Goal: Information Seeking & Learning: Learn about a topic

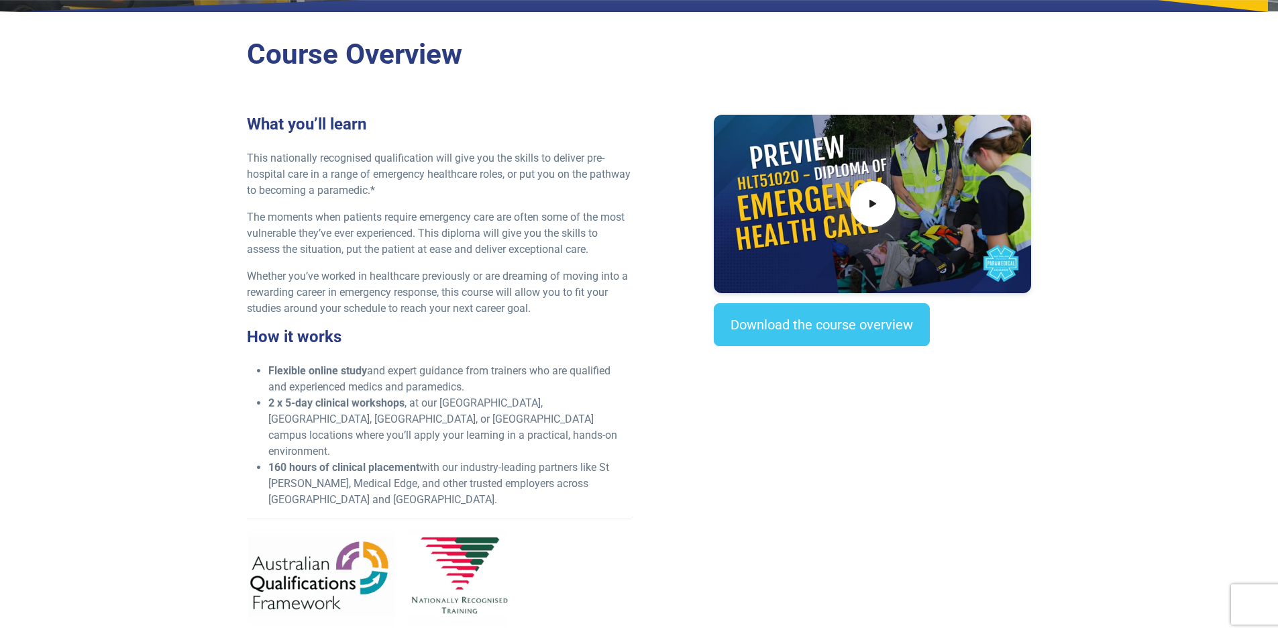
click at [395, 348] on div "What you’ll learn This nationally recognised qualification will give you the sk…" at bounding box center [439, 376] width 401 height 523
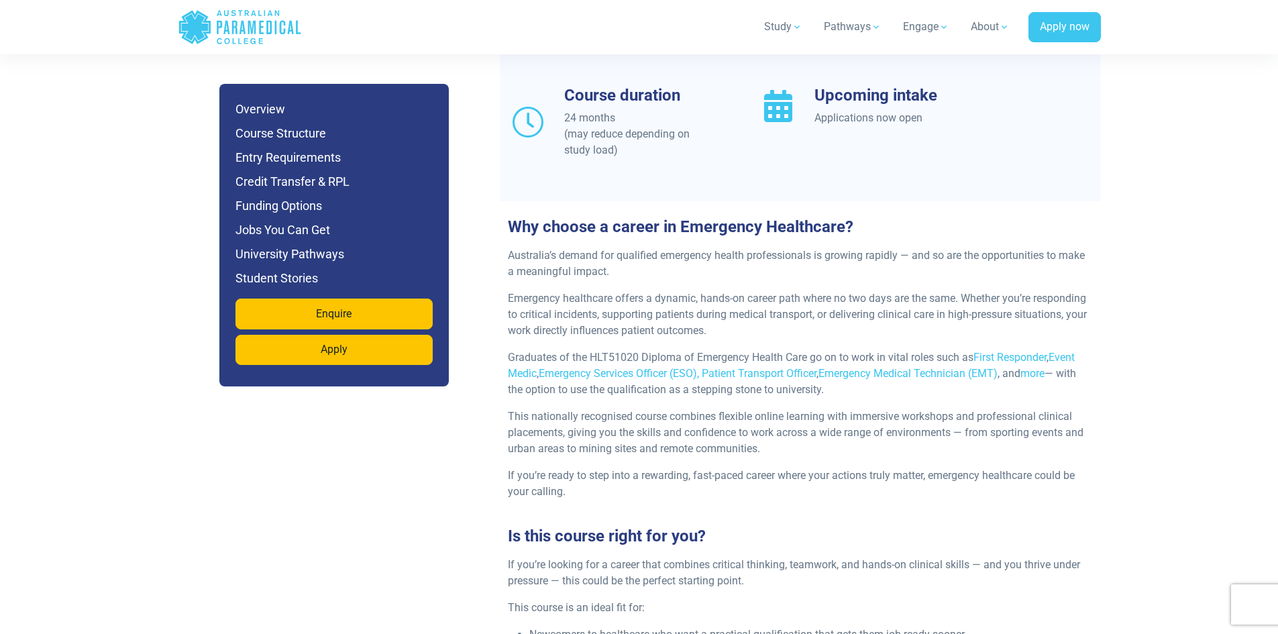
scroll to position [1410, 0]
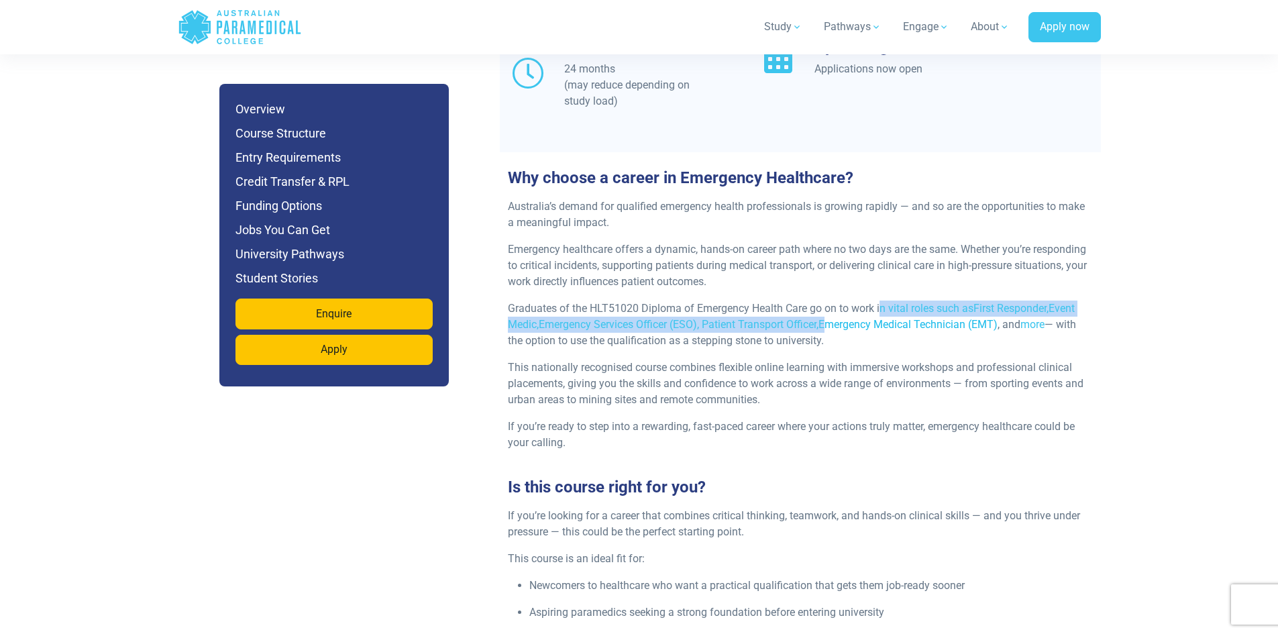
drag, startPoint x: 882, startPoint y: 270, endPoint x: 836, endPoint y: 298, distance: 53.3
click at [836, 301] on p "Graduates of the HLT51020 Diploma of Emergency Health Care go on to work in vit…" at bounding box center [800, 325] width 585 height 48
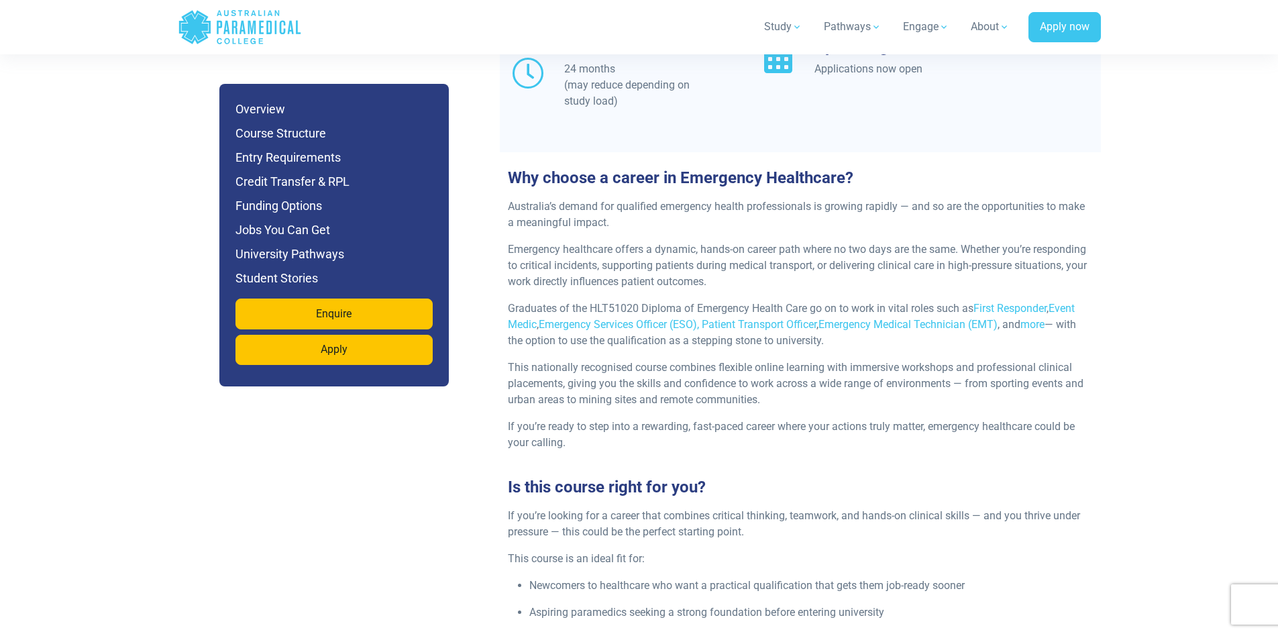
click at [811, 360] on p "This nationally recognised course combines flexible online learning with immers…" at bounding box center [800, 384] width 585 height 48
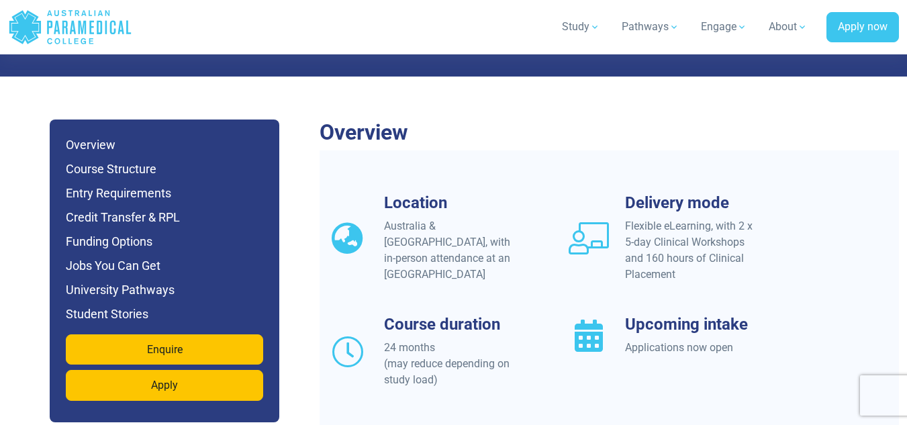
scroll to position [1275, 0]
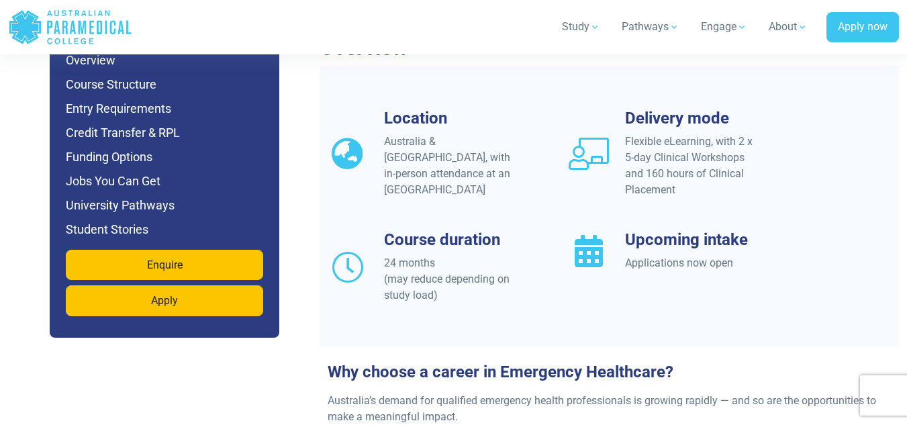
drag, startPoint x: 476, startPoint y: 181, endPoint x: 382, endPoint y: 127, distance: 108.2
click at [382, 130] on div "Location Australia & New Zealand, with in-person attendance at an APC Campus" at bounding box center [440, 153] width 242 height 89
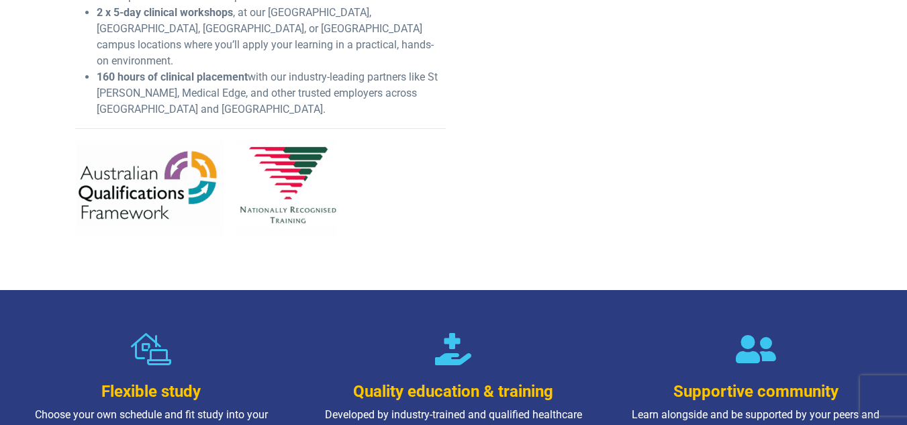
scroll to position [0, 0]
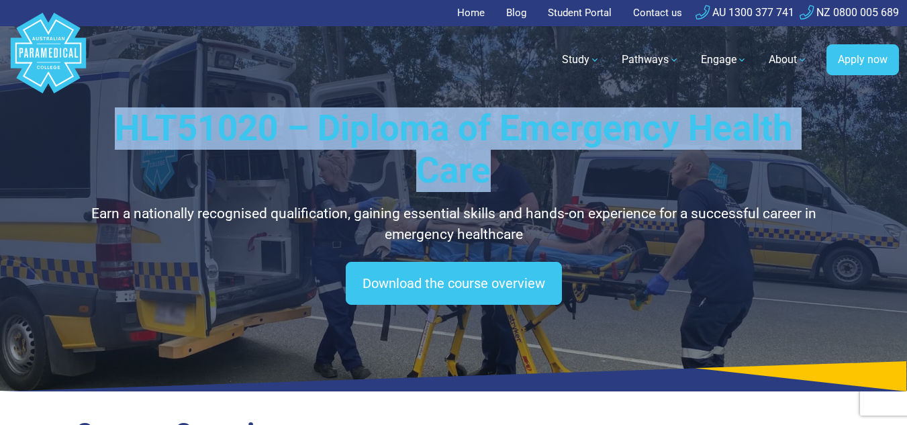
drag, startPoint x: 495, startPoint y: 170, endPoint x: 127, endPoint y: 121, distance: 370.3
click at [127, 121] on h1 "HLT51020 – Diploma of Emergency Health Care" at bounding box center [453, 149] width 757 height 85
copy h1 "HLT51020 – Diploma of Emergency Health Care"
click at [8, 162] on div "HLT51020 – Diploma of Emergency Health Care Earn a nationally recognised qualif…" at bounding box center [453, 195] width 907 height 391
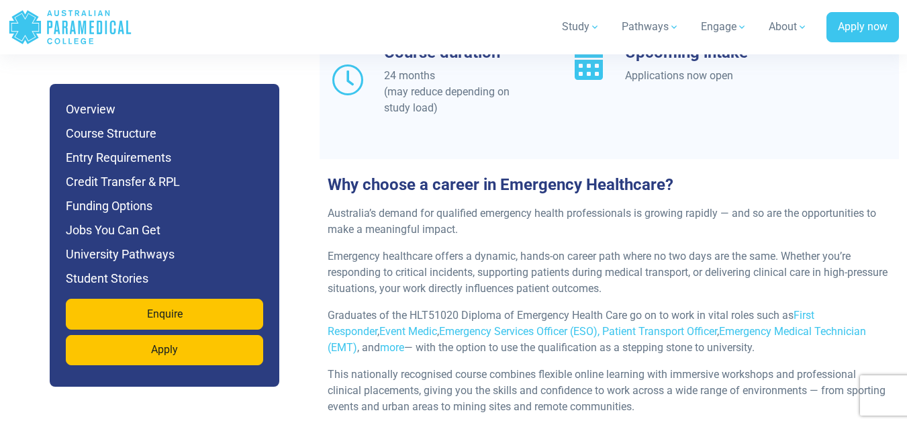
scroll to position [1476, 0]
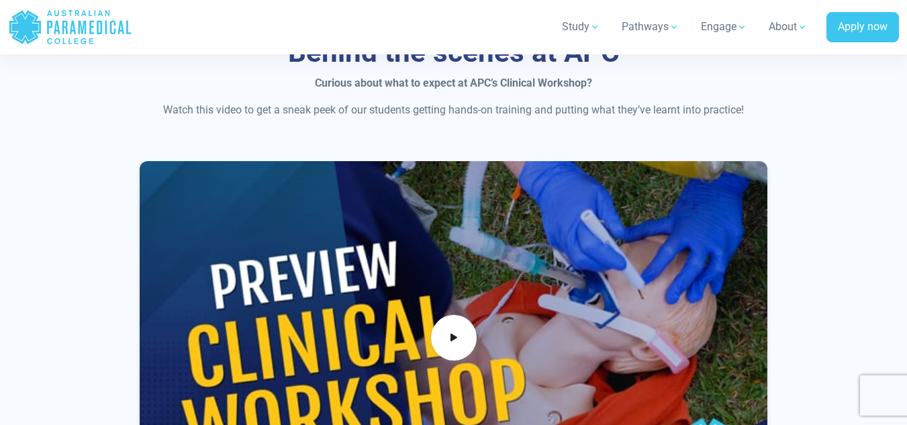
scroll to position [738, 0]
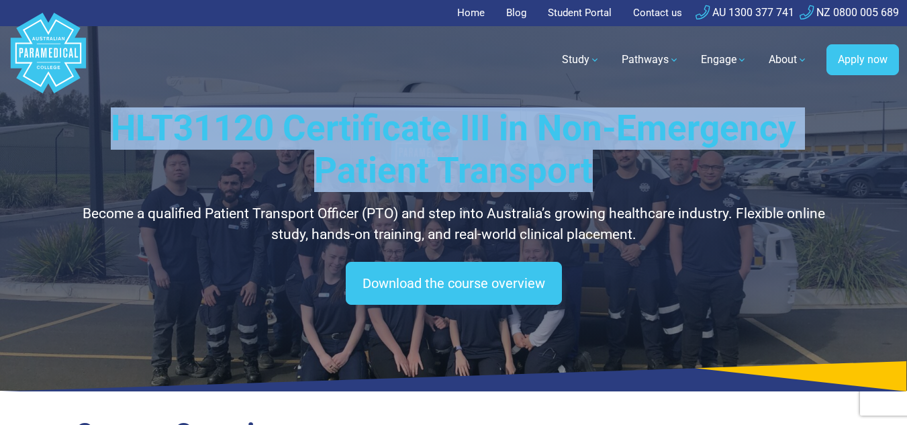
drag, startPoint x: 596, startPoint y: 169, endPoint x: 111, endPoint y: 127, distance: 486.3
click at [111, 127] on h1 "HLT31120 Certificate III in Non-Emergency Patient Transport" at bounding box center [453, 149] width 757 height 85
copy h1 "HLT31120 Certificate III in Non-Emergency Patient Transport"
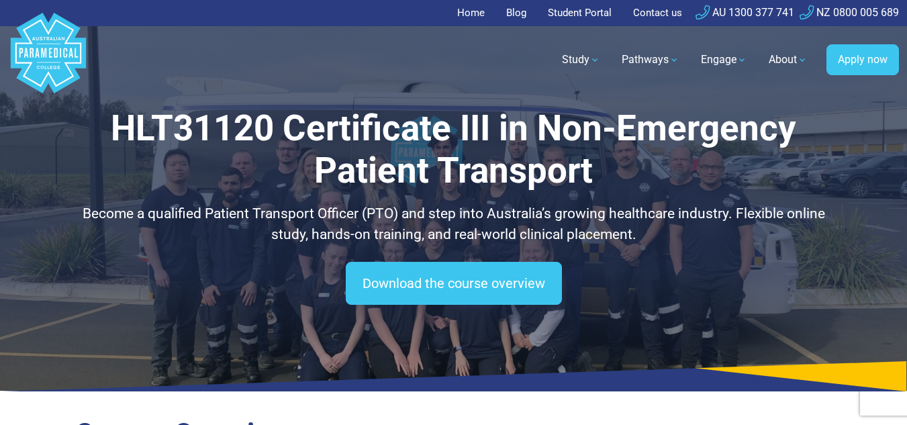
drag, startPoint x: 21, startPoint y: 194, endPoint x: 51, endPoint y: 138, distance: 63.6
click at [21, 194] on div "HLT31120 Certificate III in Non-Emergency Patient Transport Become a qualified …" at bounding box center [453, 195] width 907 height 391
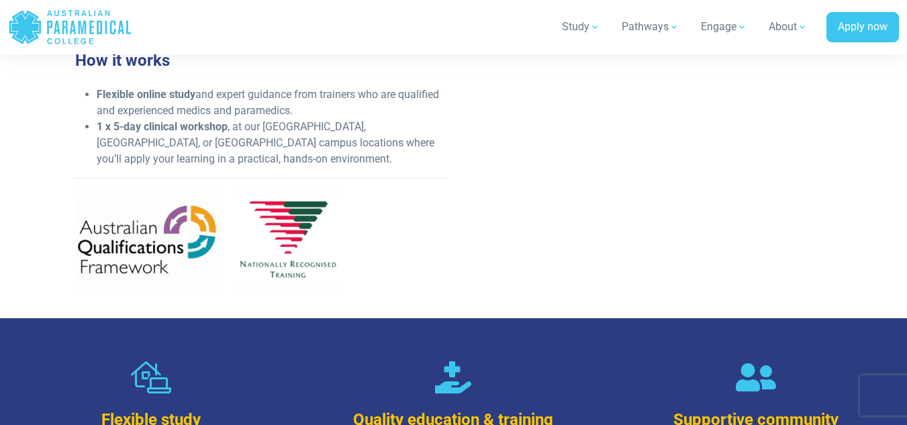
scroll to position [604, 0]
